Goal: Task Accomplishment & Management: Manage account settings

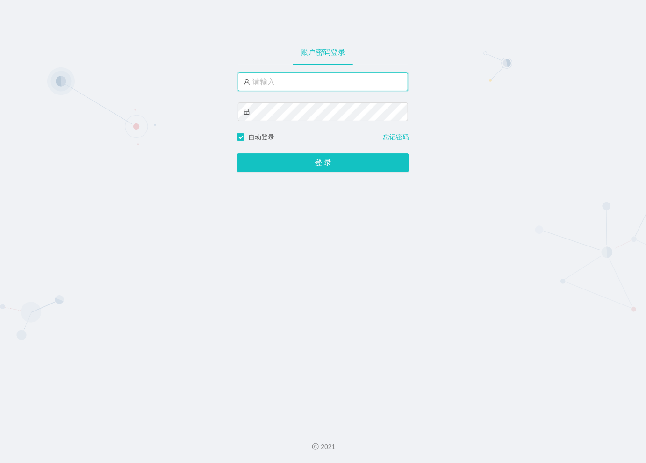
click at [276, 81] on input "text" at bounding box center [323, 81] width 170 height 19
type input "admin"
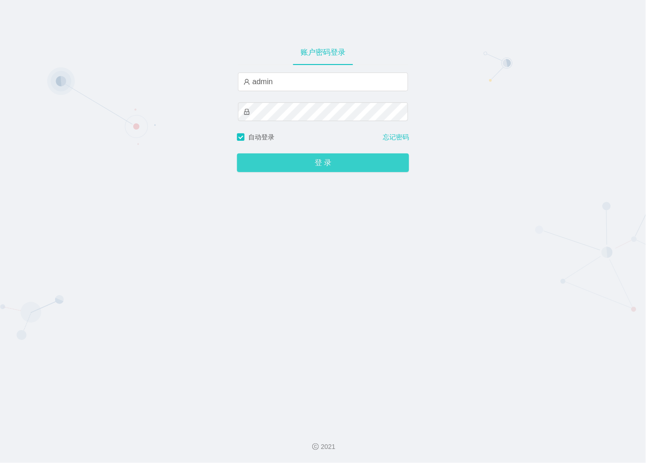
click at [311, 161] on button "登 录" at bounding box center [323, 162] width 172 height 19
click at [324, 159] on button "登 录" at bounding box center [323, 162] width 172 height 19
click at [323, 164] on button "登 录" at bounding box center [323, 162] width 172 height 19
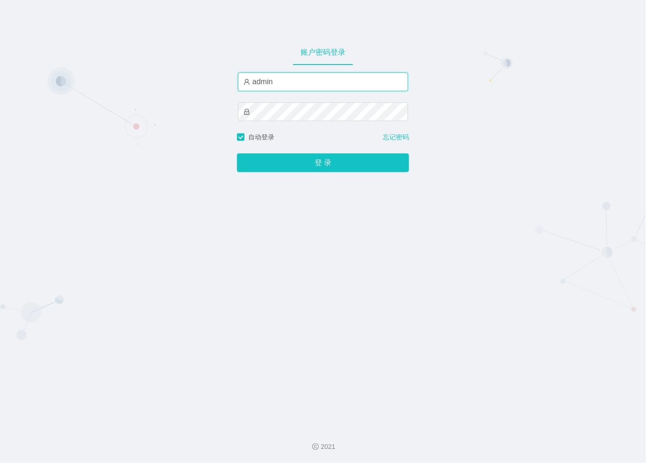
click at [290, 87] on input "admin" at bounding box center [323, 81] width 170 height 19
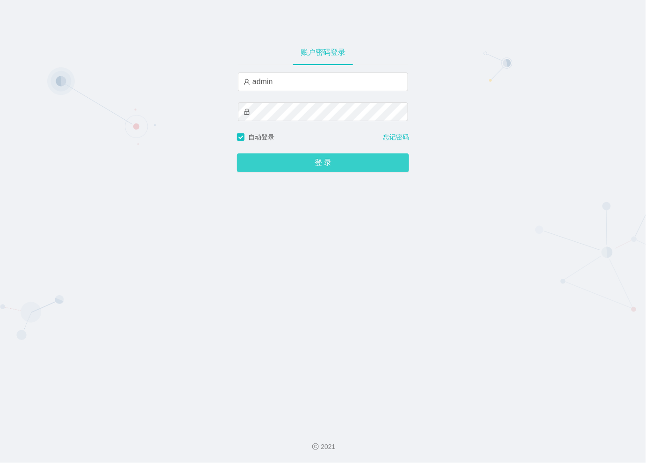
click at [312, 170] on button "登 录" at bounding box center [323, 162] width 172 height 19
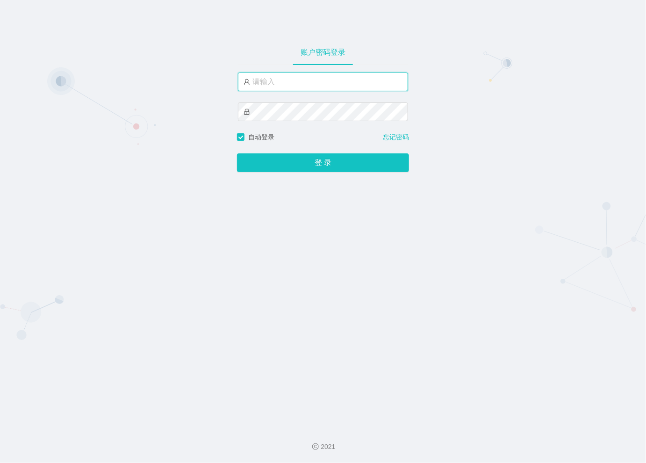
click at [293, 83] on input "text" at bounding box center [323, 81] width 170 height 19
paste input "admin"
type input "admin"
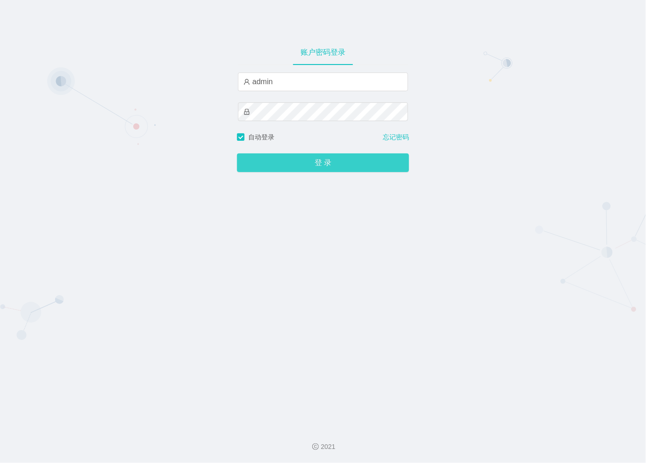
click at [293, 163] on button "登 录" at bounding box center [323, 162] width 172 height 19
click at [321, 164] on button "登 录" at bounding box center [323, 162] width 172 height 19
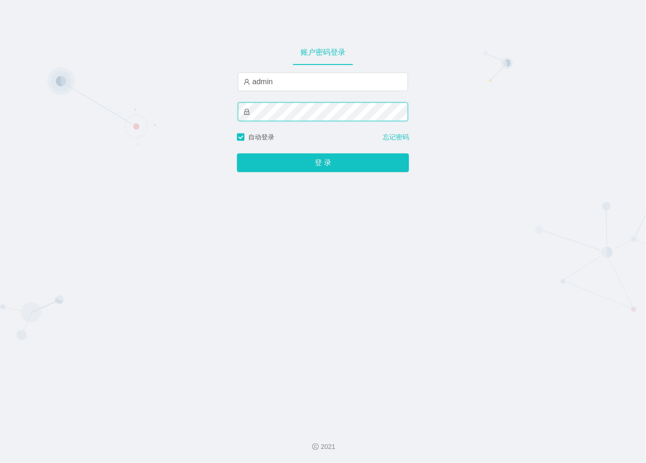
click at [226, 110] on div "账户密码登录 admin 自动登录 忘记密码 登 录" at bounding box center [323, 209] width 646 height 419
click at [267, 102] on div "admin 请输入密码" at bounding box center [323, 102] width 170 height 60
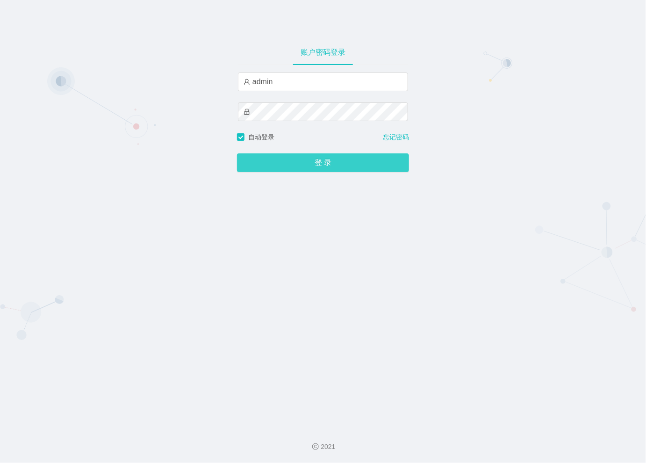
click at [300, 162] on button "登 录" at bounding box center [323, 162] width 172 height 19
click at [383, 166] on button "登 录" at bounding box center [323, 162] width 172 height 19
click at [538, 166] on div "账户密码登录 admin 自动登录 忘记密码 登 录" at bounding box center [323, 209] width 646 height 419
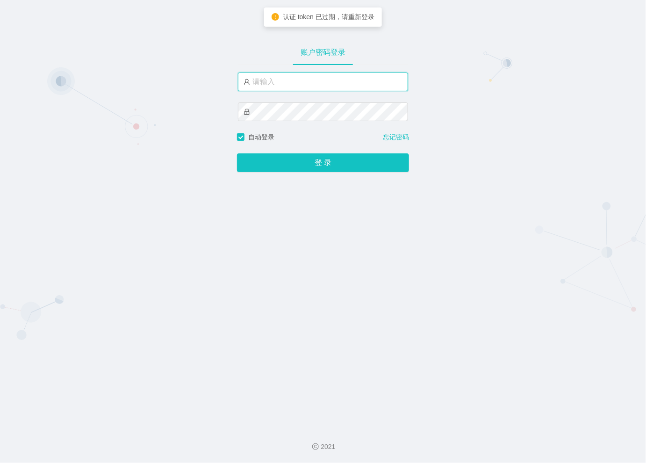
drag, startPoint x: 0, startPoint y: 0, endPoint x: 291, endPoint y: 81, distance: 301.8
click at [291, 81] on input "text" at bounding box center [323, 81] width 170 height 19
type input "admin"
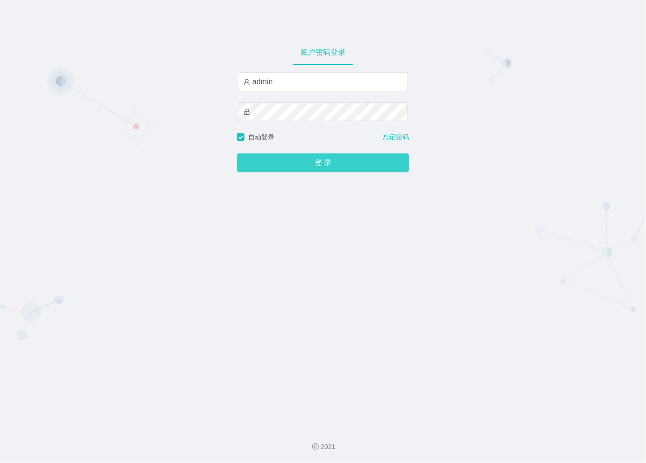
click at [308, 162] on button "登 录" at bounding box center [323, 162] width 172 height 19
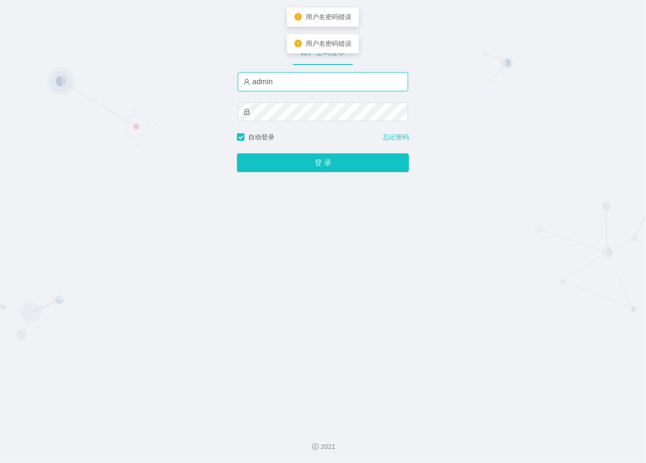
click at [248, 82] on input "admin" at bounding box center [323, 81] width 170 height 19
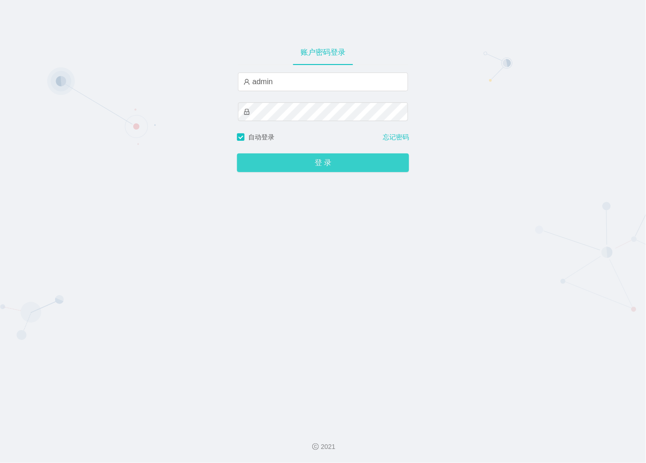
click at [323, 161] on button "登 录" at bounding box center [323, 162] width 172 height 19
click at [335, 166] on button "登 录" at bounding box center [323, 162] width 172 height 19
click at [502, 90] on div "账户密码登录 admin 自动登录 忘记密码 登 录" at bounding box center [323, 209] width 646 height 419
click at [303, 168] on button "登 录" at bounding box center [323, 162] width 172 height 19
click at [556, 239] on div "账户密码登录 admin 自动登录 忘记密码 登 录" at bounding box center [323, 209] width 646 height 419
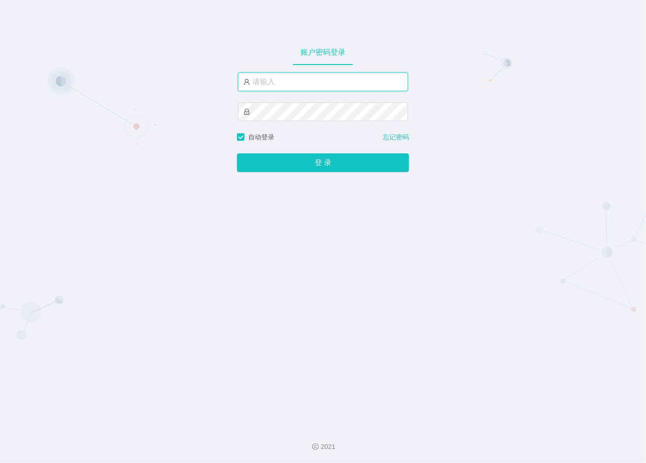
click at [276, 81] on input "text" at bounding box center [323, 81] width 170 height 19
type input "admin"
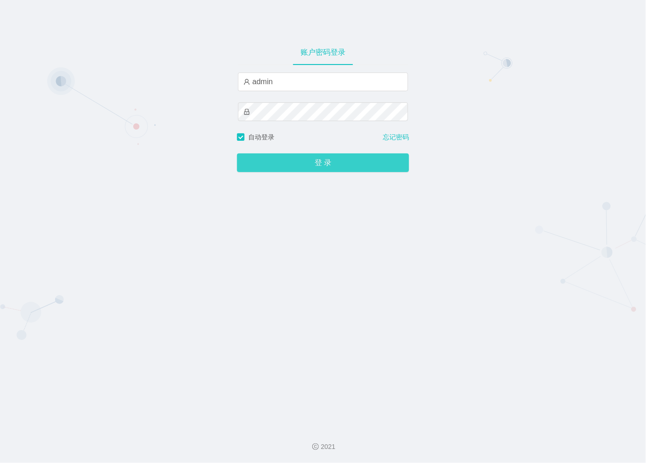
click at [315, 164] on button "登 录" at bounding box center [323, 162] width 172 height 19
